Goal: Information Seeking & Learning: Learn about a topic

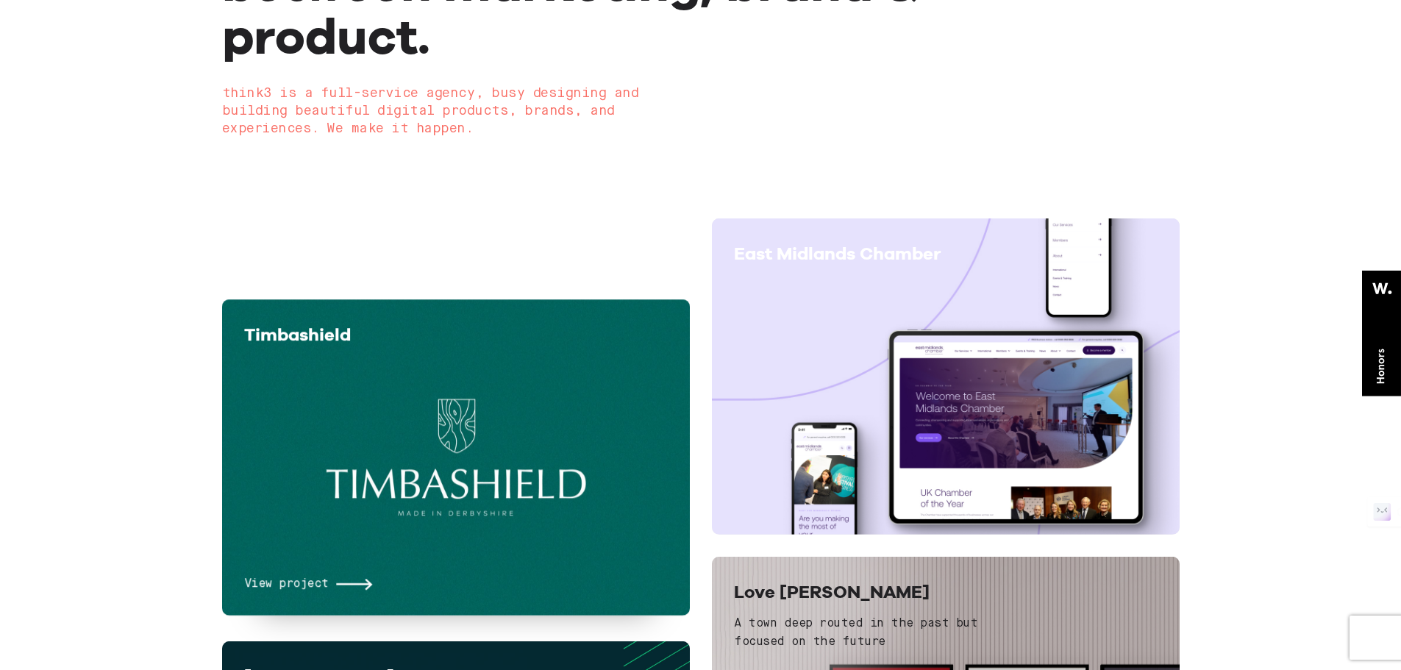
scroll to position [294, 0]
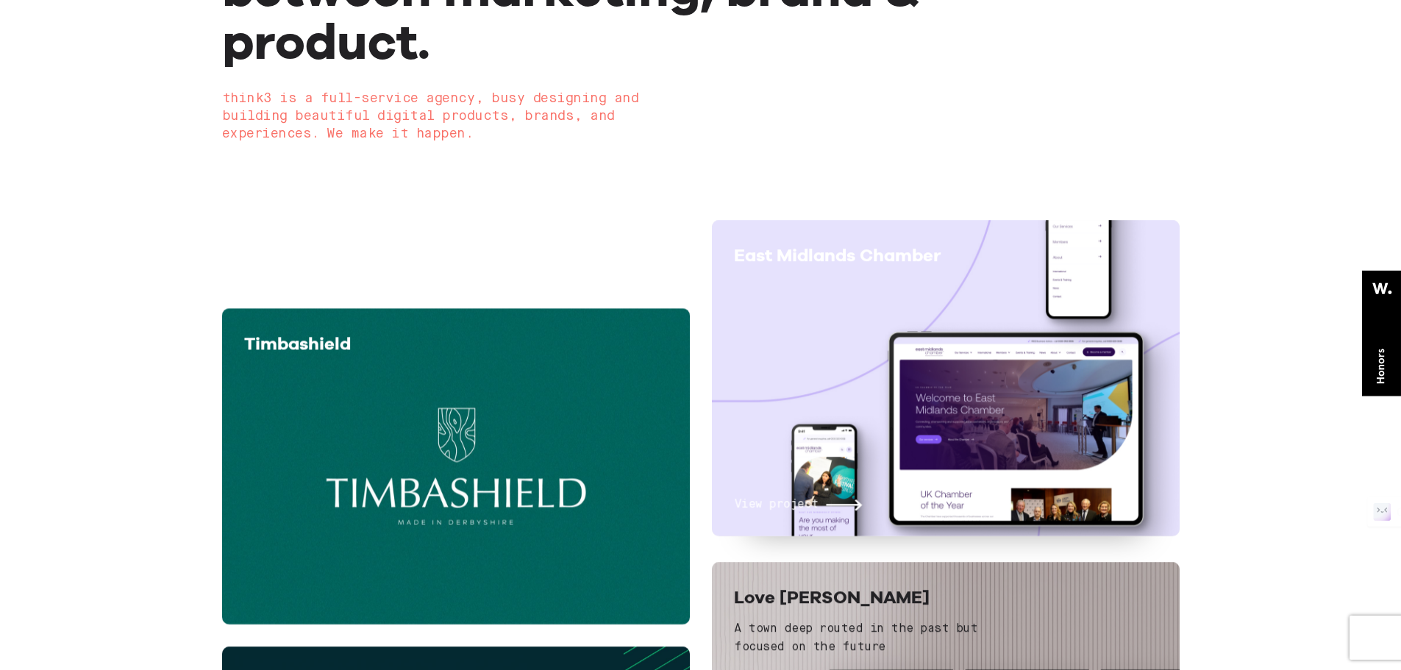
click at [900, 300] on div "View project" at bounding box center [946, 398] width 424 height 231
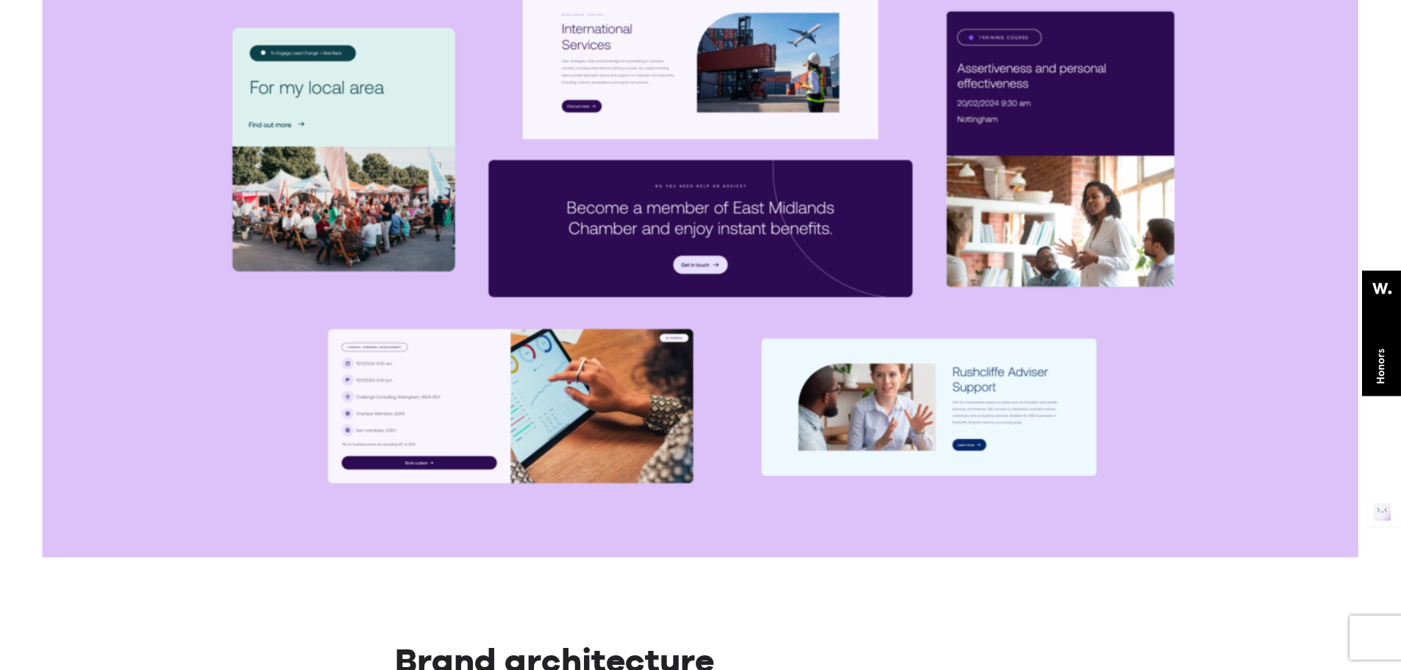
scroll to position [6032, 0]
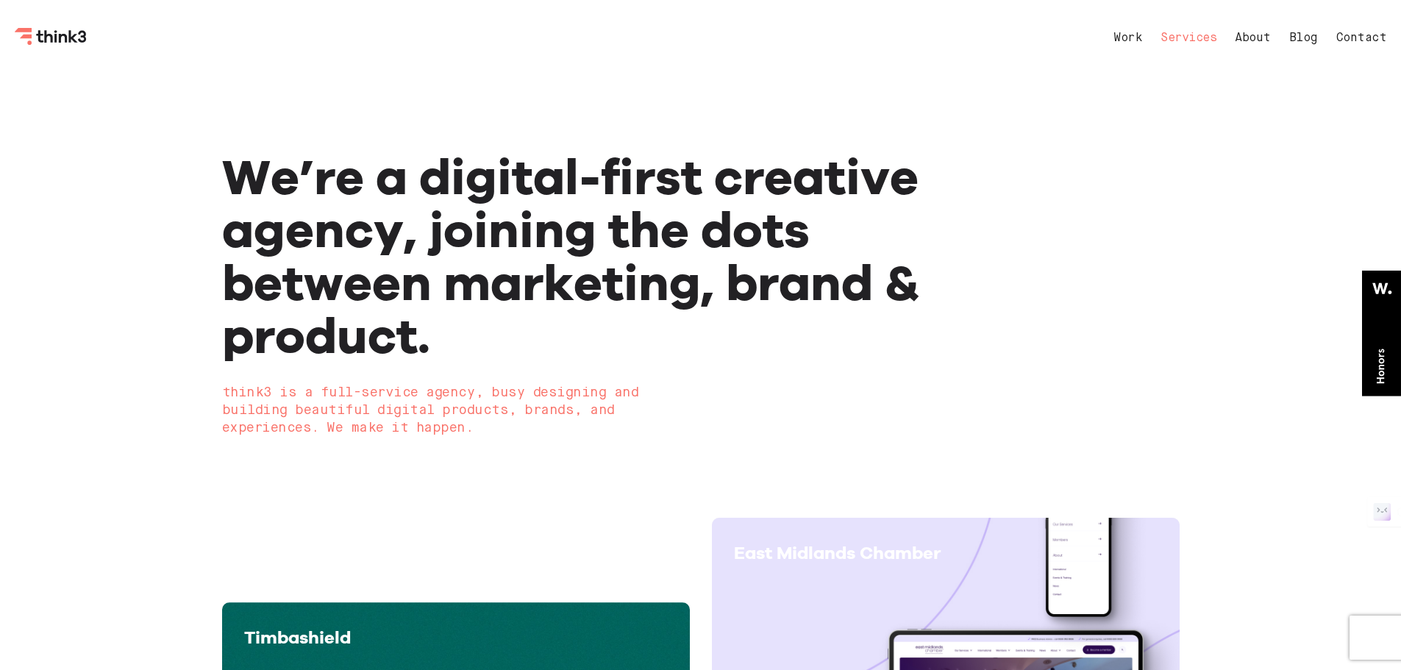
click at [1181, 38] on link "Services" at bounding box center [1189, 38] width 56 height 12
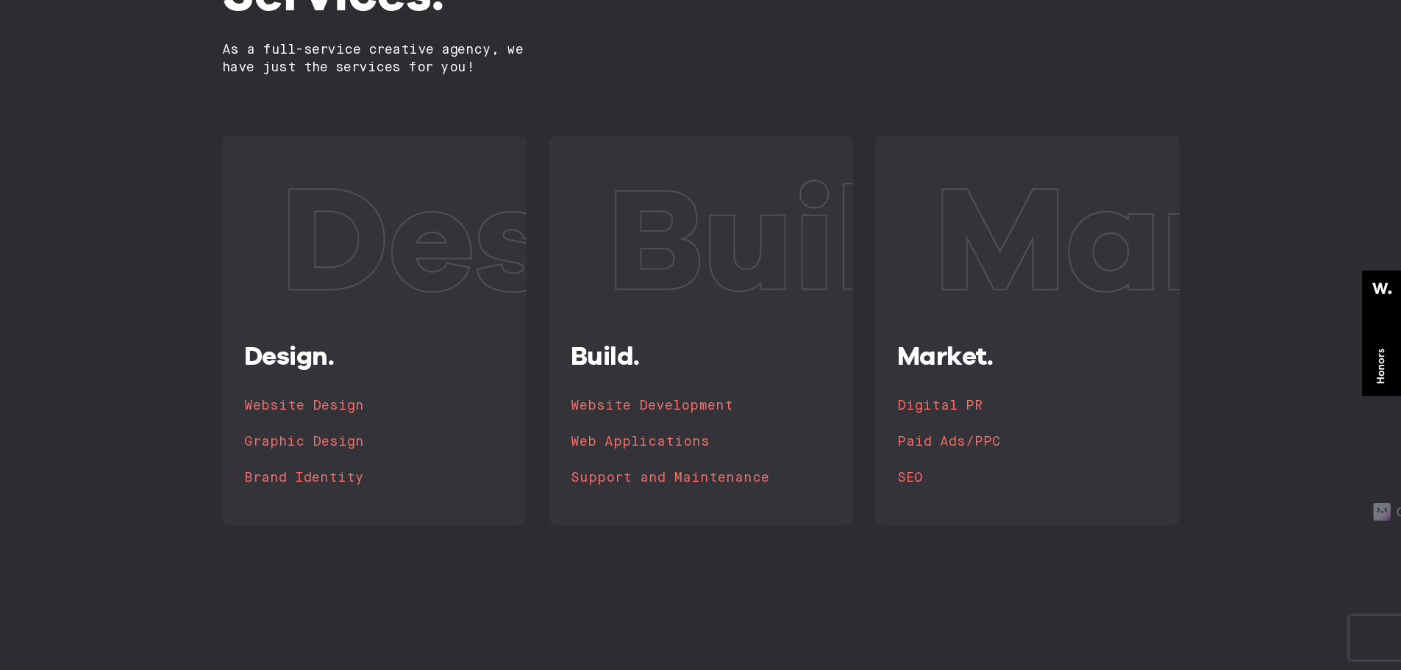
scroll to position [294, 0]
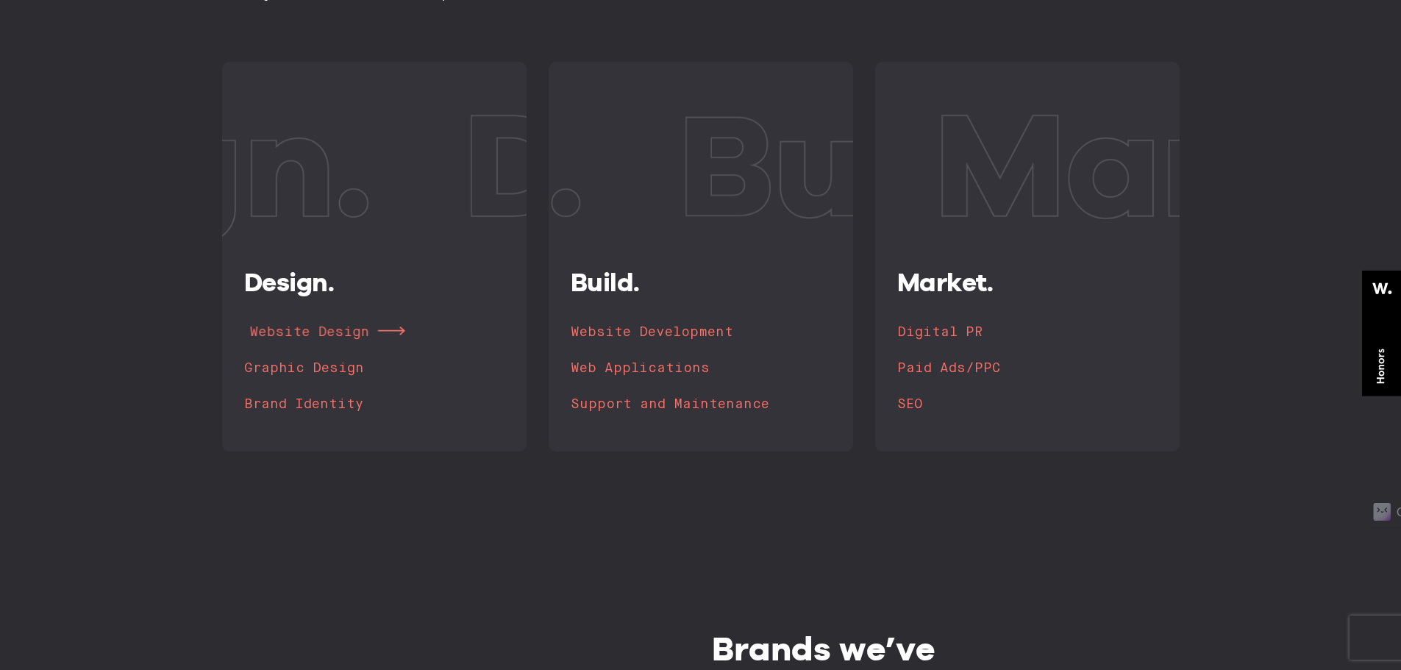
click at [354, 336] on h4 "Website Design" at bounding box center [309, 332] width 120 height 21
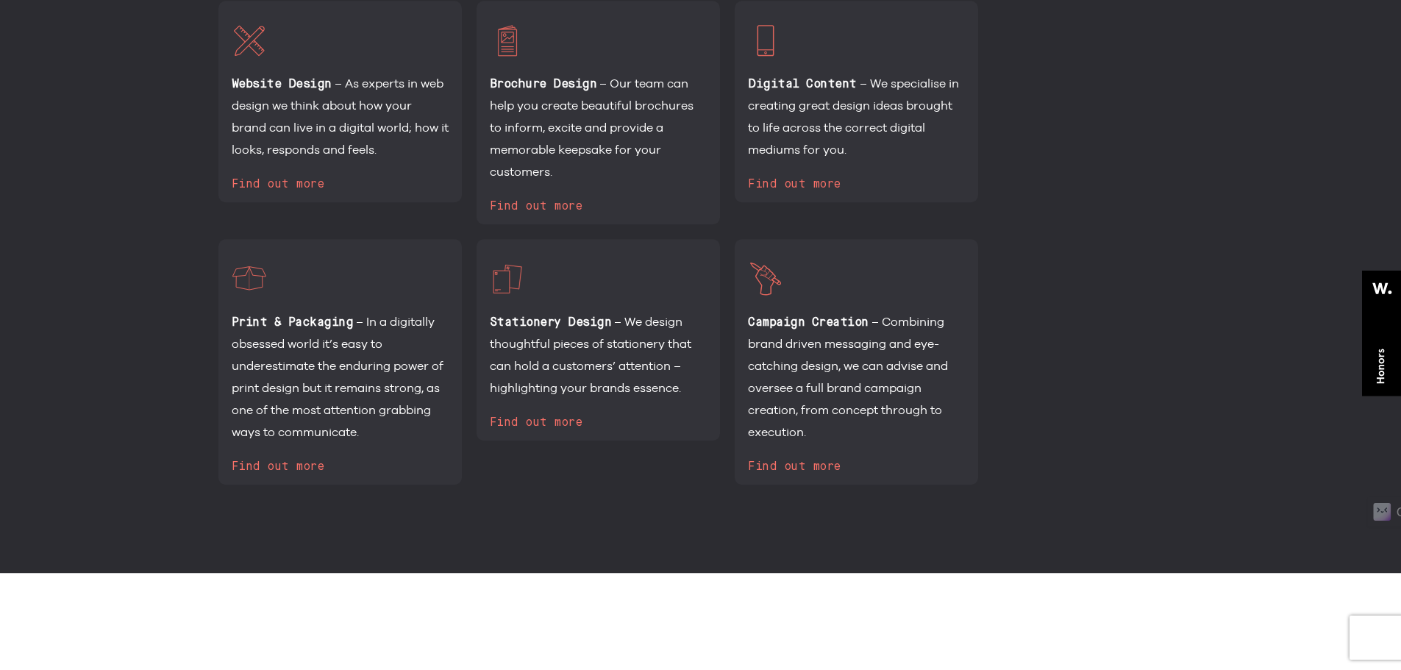
scroll to position [3899, 0]
